Goal: Information Seeking & Learning: Check status

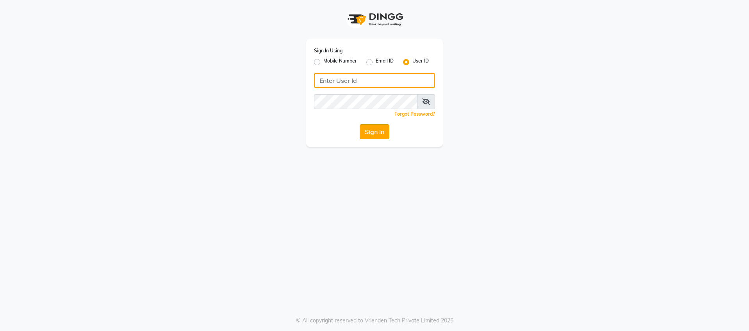
type input "keshhara123"
click at [373, 135] on button "Sign In" at bounding box center [375, 131] width 30 height 15
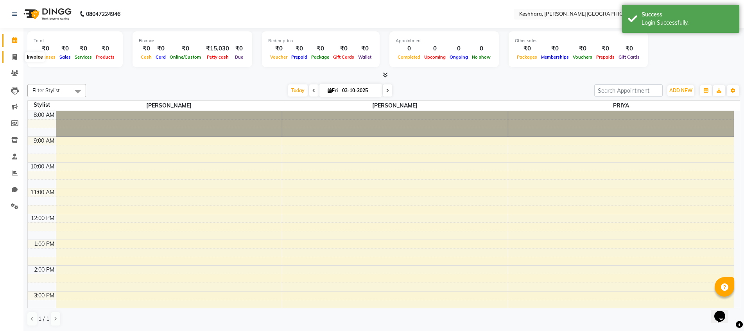
click at [12, 55] on span at bounding box center [15, 57] width 14 height 9
select select "service"
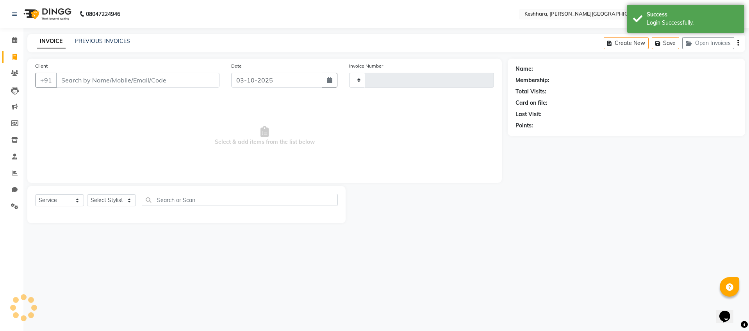
type input "0348"
select select "7964"
click at [138, 74] on input "Client" at bounding box center [137, 80] width 163 height 15
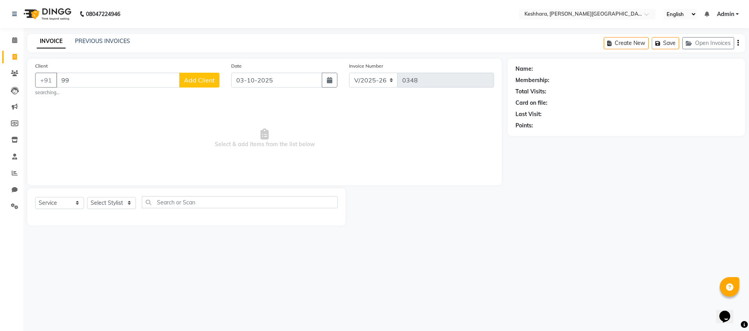
type input "9"
click at [11, 76] on span at bounding box center [15, 73] width 14 height 9
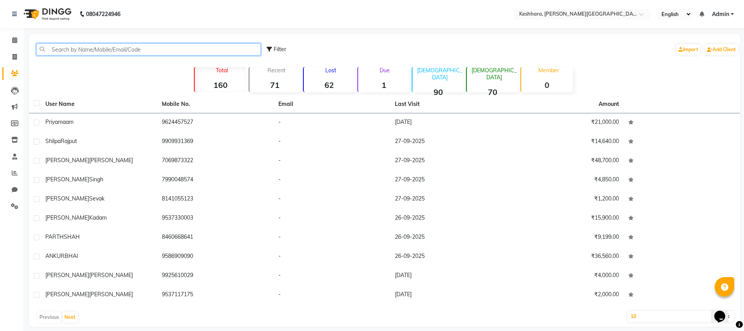
click at [109, 43] on input "text" at bounding box center [148, 49] width 224 height 12
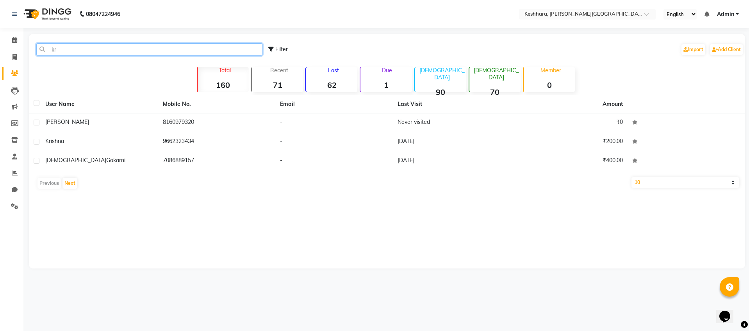
type input "k"
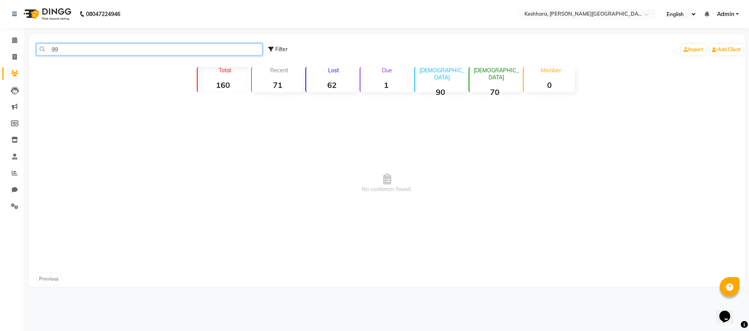
type input "9"
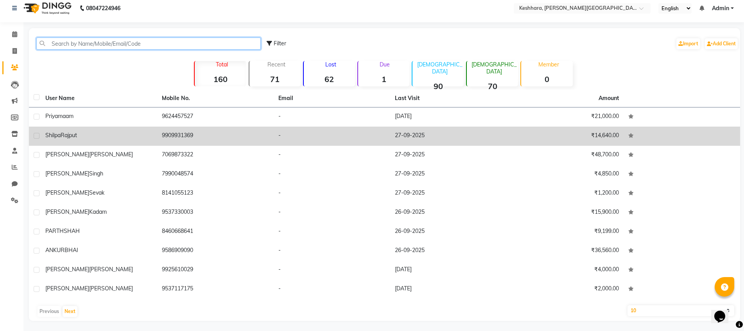
scroll to position [7, 0]
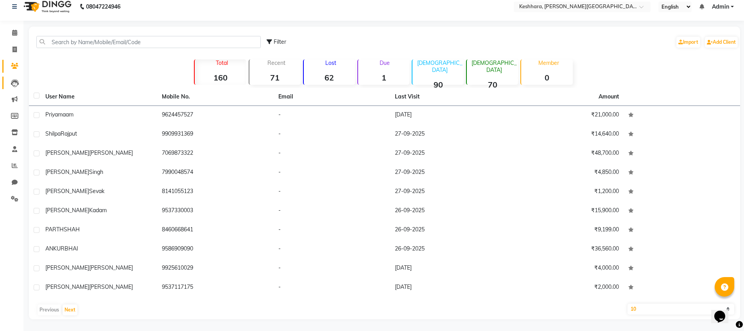
drag, startPoint x: 21, startPoint y: 80, endPoint x: 14, endPoint y: 82, distance: 7.5
click at [21, 80] on li "Leads" at bounding box center [11, 83] width 23 height 17
click at [13, 33] on icon at bounding box center [14, 33] width 5 height 6
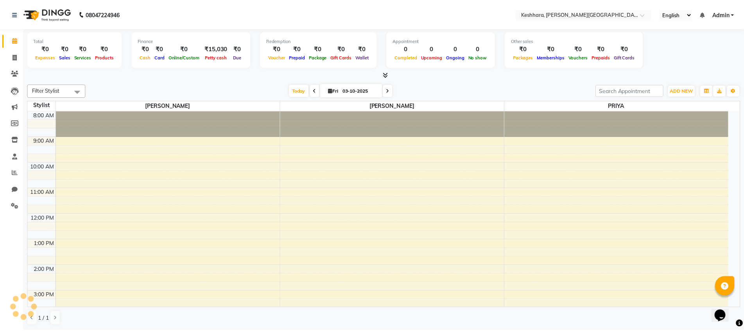
scroll to position [175, 0]
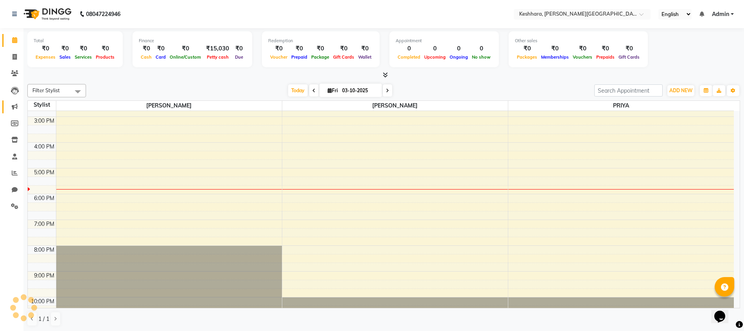
click at [16, 113] on link "Marketing" at bounding box center [11, 106] width 19 height 13
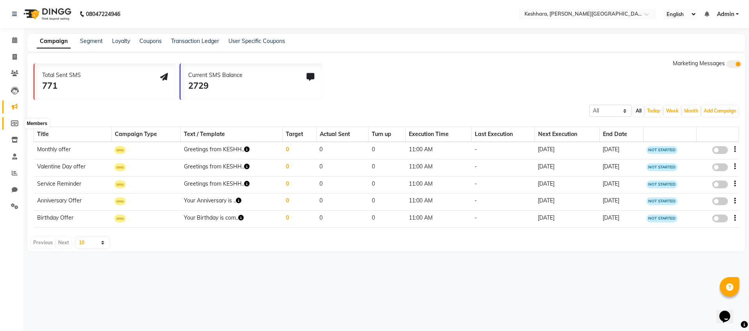
click at [10, 120] on span at bounding box center [15, 123] width 14 height 9
select select
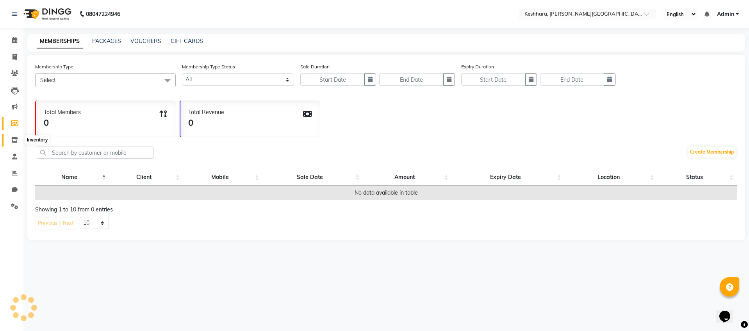
click at [16, 137] on icon at bounding box center [14, 140] width 7 height 6
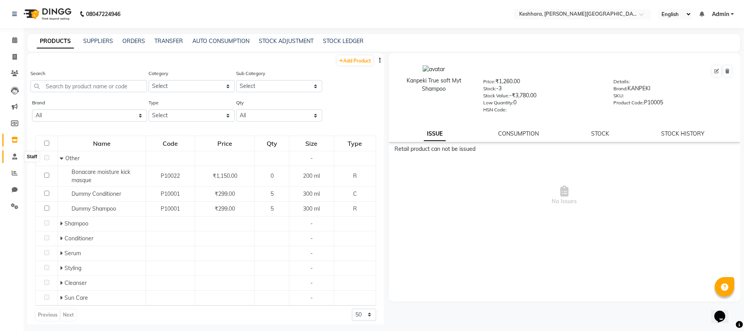
click at [16, 156] on icon at bounding box center [14, 157] width 5 height 6
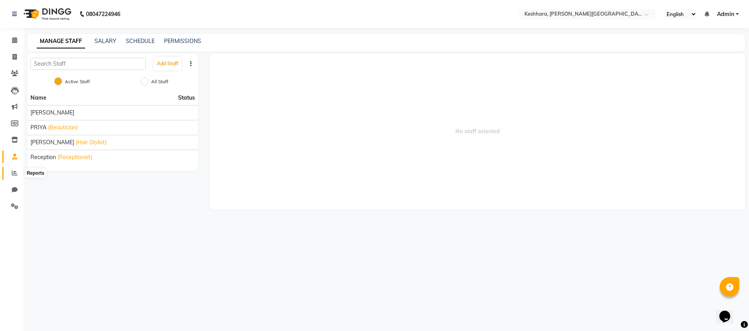
click at [15, 176] on span at bounding box center [15, 173] width 14 height 9
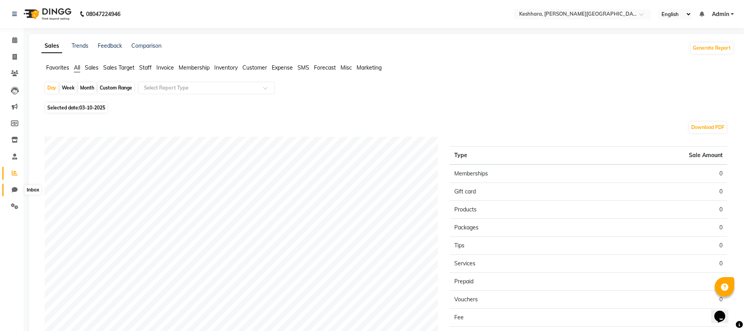
click at [14, 188] on icon at bounding box center [15, 190] width 6 height 6
select select "100"
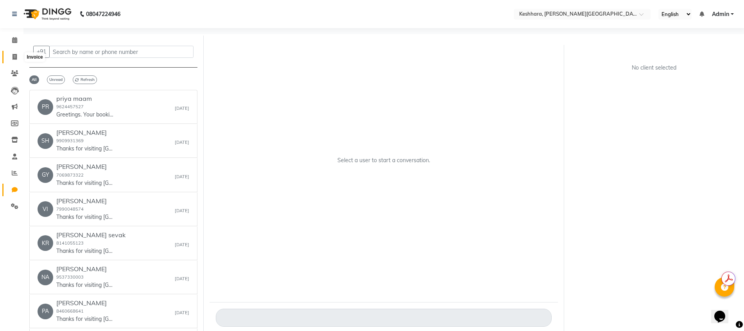
click at [12, 53] on span at bounding box center [15, 57] width 14 height 9
select select "service"
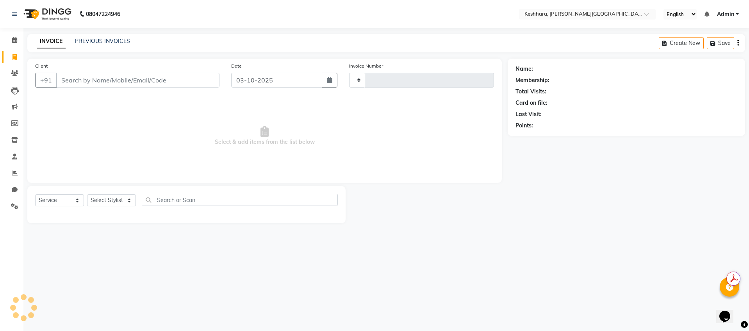
type input "0348"
select select "7964"
click at [173, 82] on input "Client" at bounding box center [137, 80] width 163 height 15
click at [13, 39] on icon at bounding box center [14, 40] width 5 height 6
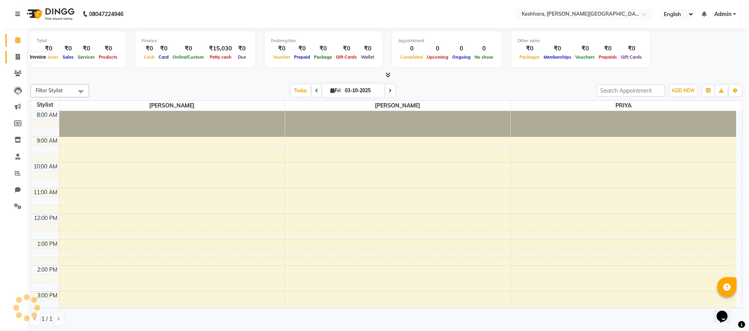
scroll to position [190, 0]
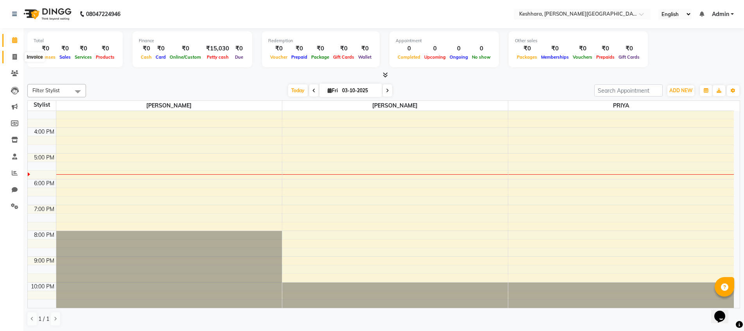
click at [14, 59] on icon at bounding box center [15, 57] width 4 height 6
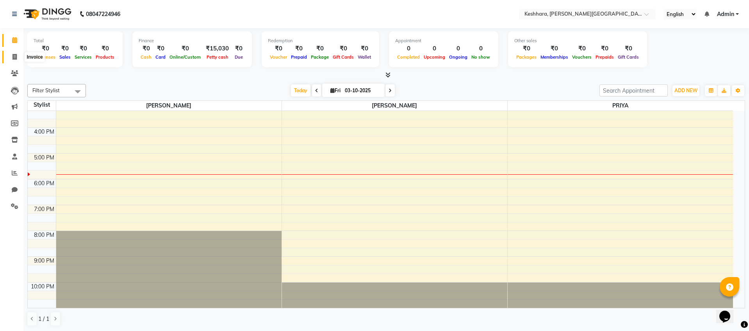
select select "7964"
select select "service"
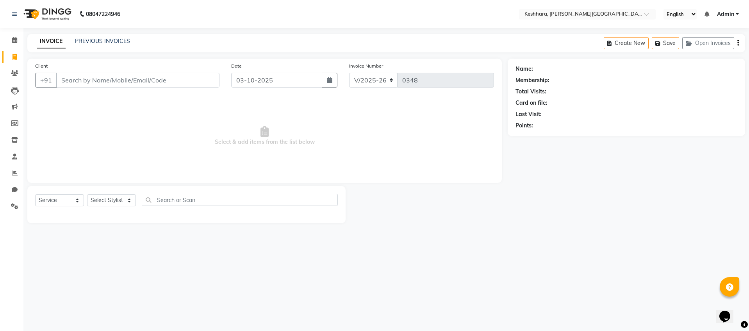
click at [86, 81] on input "Client" at bounding box center [137, 80] width 163 height 15
type input "d"
click at [16, 73] on icon at bounding box center [14, 73] width 7 height 6
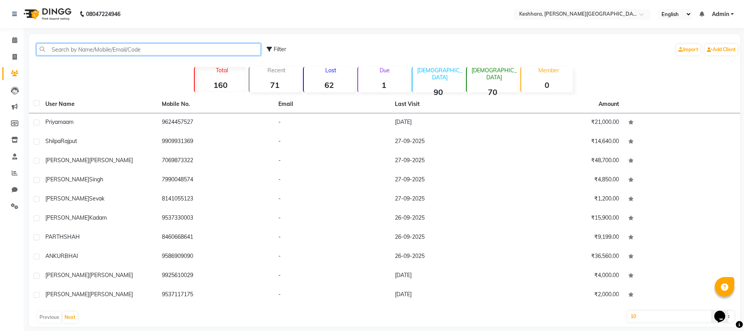
click at [98, 50] on input "text" at bounding box center [148, 49] width 224 height 12
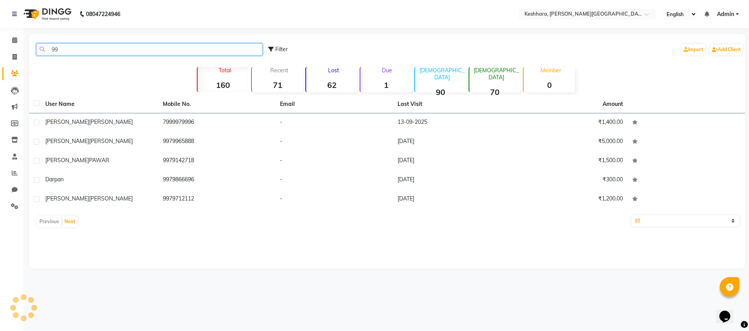
type input "9"
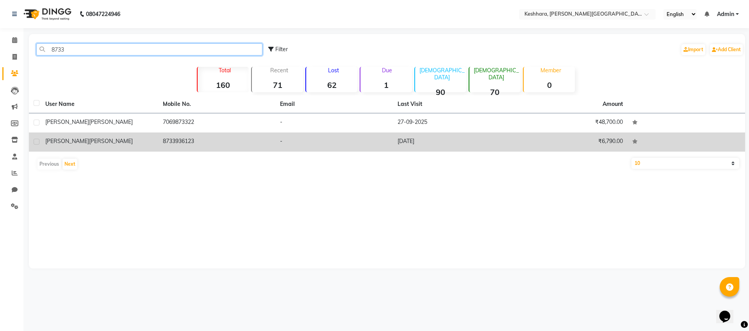
type input "8733"
click at [153, 136] on td "[PERSON_NAME]" at bounding box center [100, 141] width 118 height 19
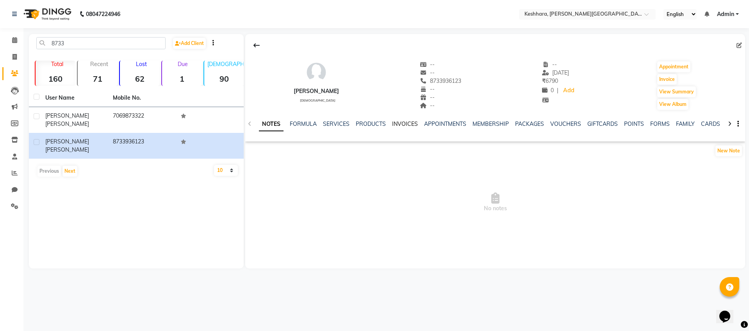
click at [405, 124] on link "INVOICES" at bounding box center [405, 123] width 26 height 7
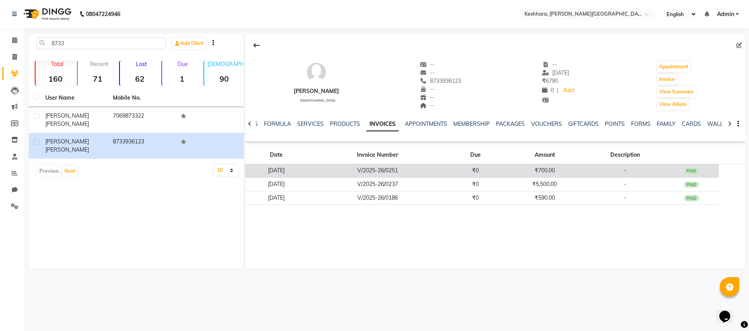
click at [366, 170] on td "V/2025-26/0251" at bounding box center [378, 171] width 141 height 14
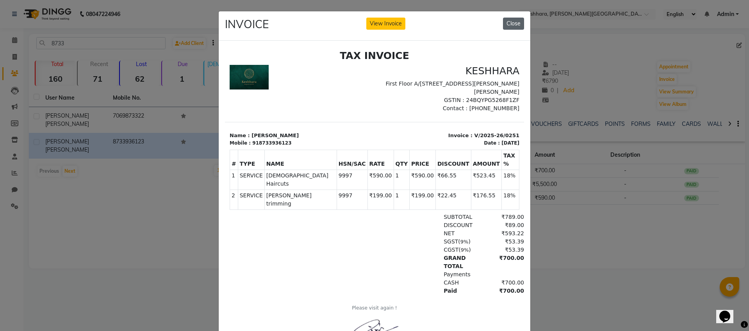
click at [506, 26] on button "Close" at bounding box center [513, 24] width 21 height 12
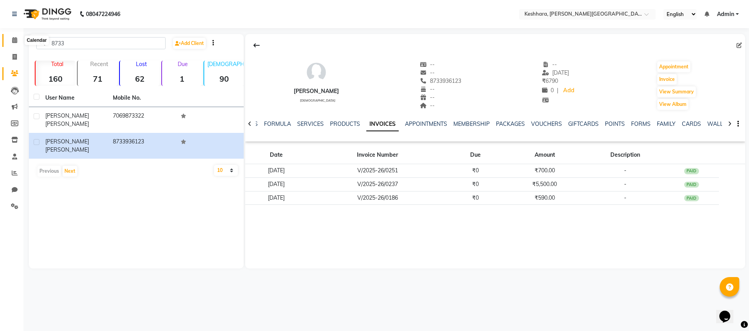
click at [14, 41] on icon at bounding box center [14, 40] width 5 height 6
